Goal: Information Seeking & Learning: Find specific fact

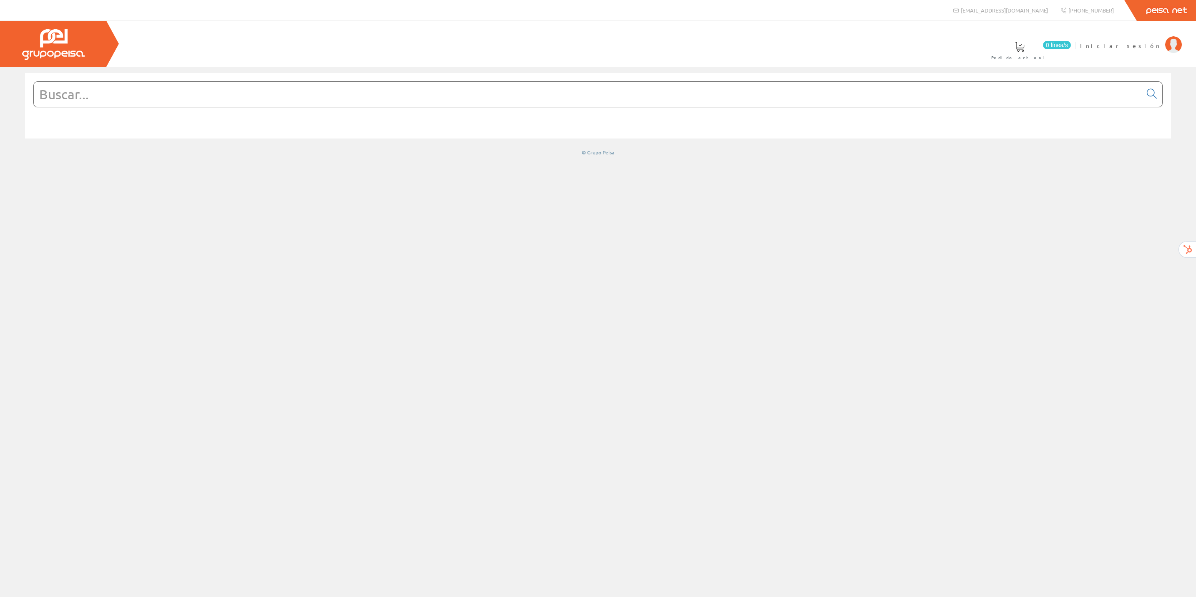
click at [622, 86] on input "text" at bounding box center [588, 94] width 1108 height 25
type input "3250611610076"
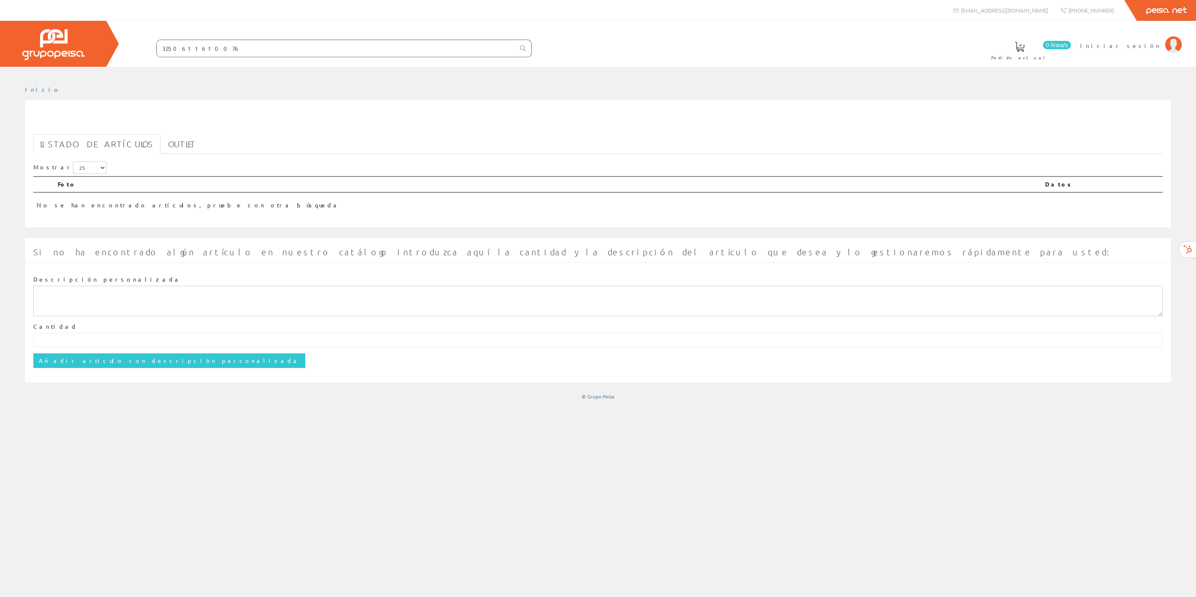
click at [358, 164] on div "Mostrar 5 15 25 50" at bounding box center [597, 168] width 1129 height 15
click at [243, 49] on input "3250611610076" at bounding box center [336, 48] width 358 height 17
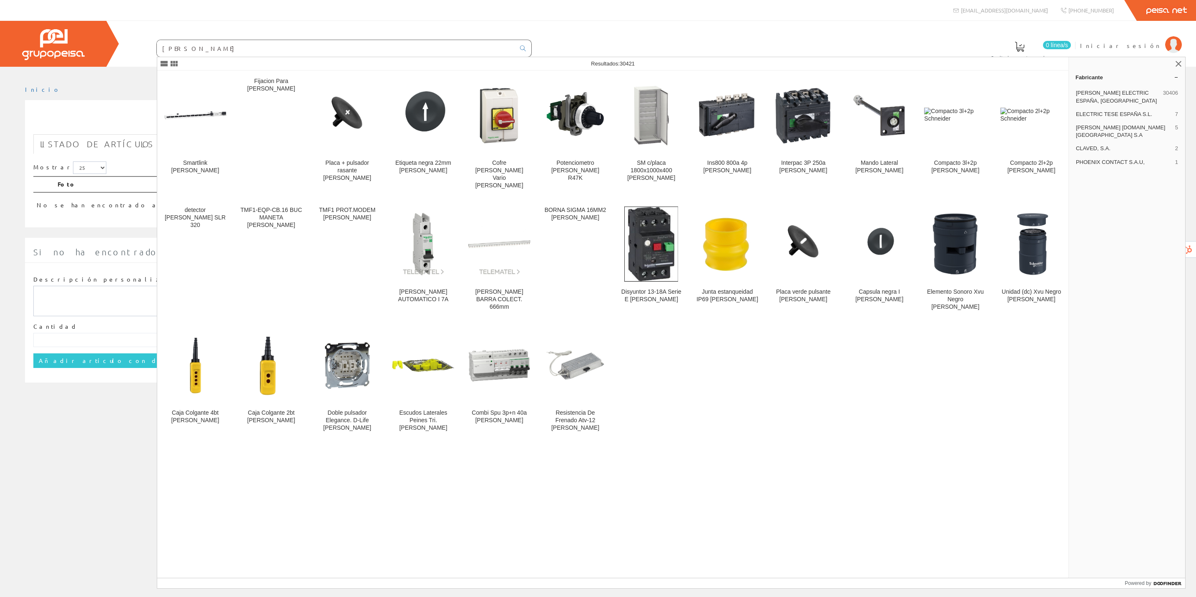
type input "schneider"
click at [408, 245] on img at bounding box center [423, 244] width 62 height 62
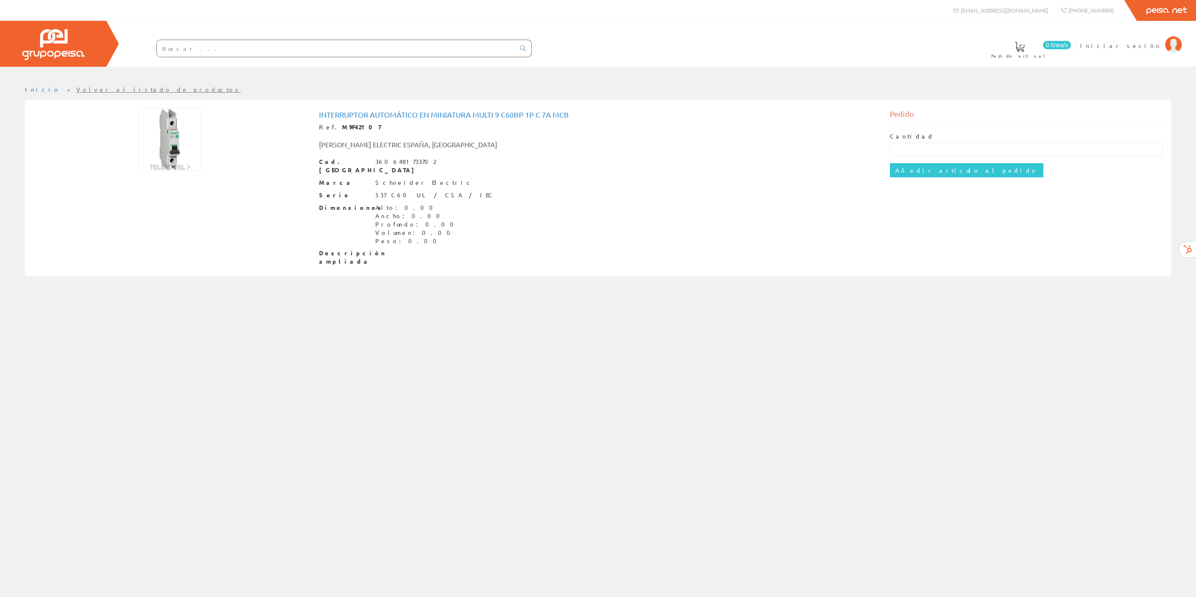
click at [50, 38] on img at bounding box center [53, 44] width 63 height 31
